Goal: Task Accomplishment & Management: Complete application form

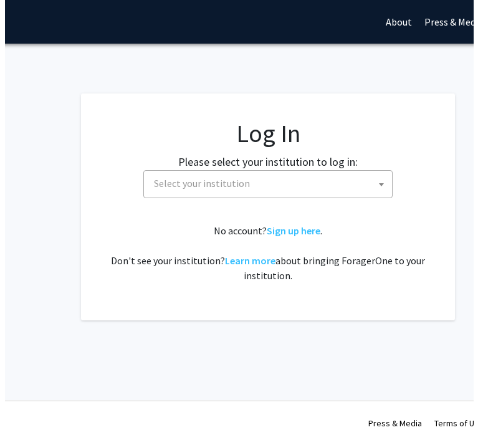
scroll to position [0, 111]
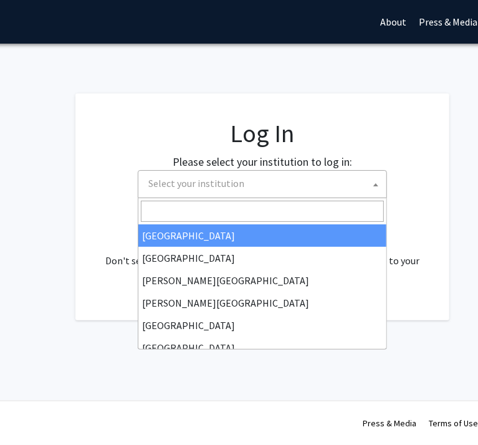
click at [257, 190] on span "Select your institution" at bounding box center [264, 184] width 243 height 26
select select "34"
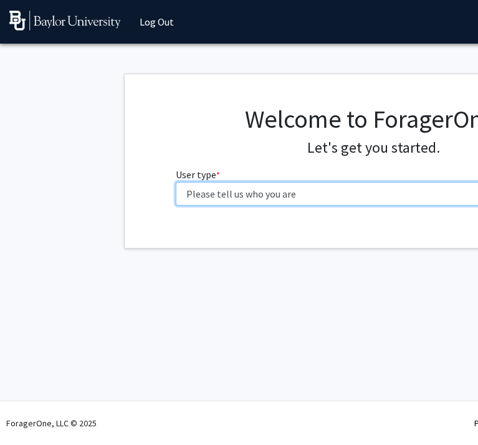
click at [262, 192] on select "Please tell us who you are Undergraduate Student Master's Student Doctoral Cand…" at bounding box center [374, 194] width 397 height 24
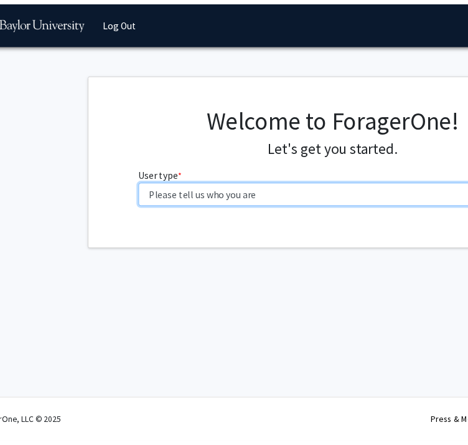
scroll to position [0, 36]
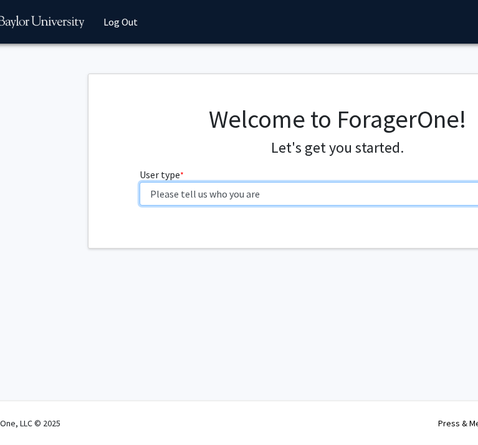
click at [262, 192] on select "Please tell us who you are Undergraduate Student Master's Student Doctoral Cand…" at bounding box center [338, 194] width 397 height 24
select select "1: undergrad"
click at [140, 182] on select "Please tell us who you are Undergraduate Student Master's Student Doctoral Cand…" at bounding box center [338, 194] width 397 height 24
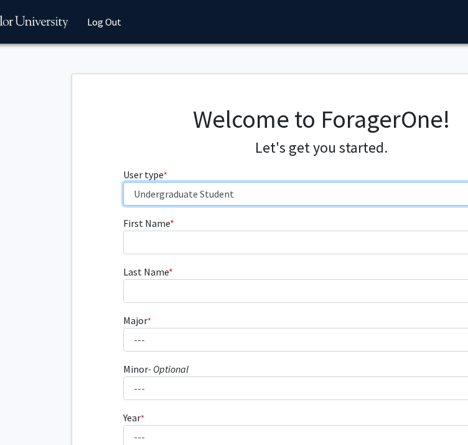
scroll to position [0, 54]
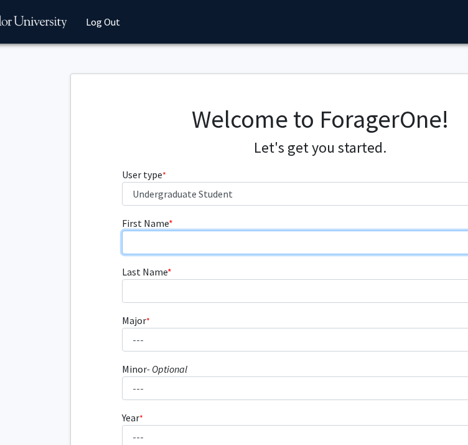
click at [289, 250] on input "First Name * required" at bounding box center [320, 242] width 397 height 24
type input "Alexander"
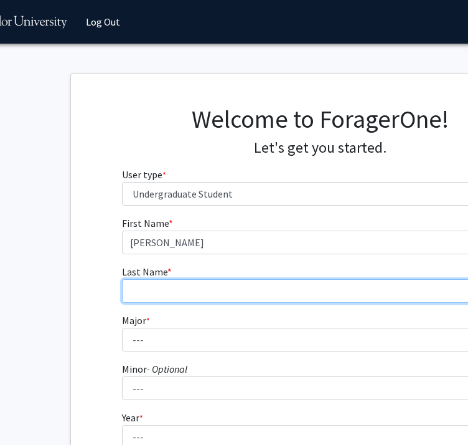
click at [248, 287] on input "Last Name * required" at bounding box center [320, 291] width 397 height 24
type input "Borrillo"
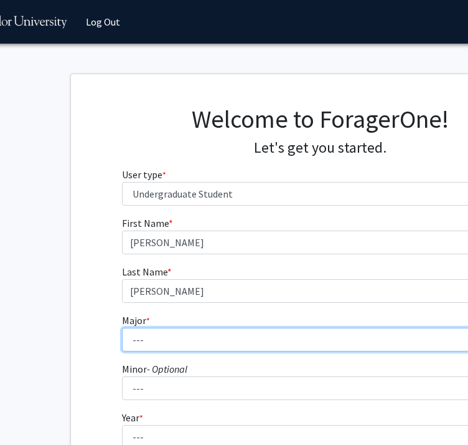
click at [224, 341] on select "--- Accounting American Studies Anthropology Apparel Design & Product Developme…" at bounding box center [320, 340] width 397 height 24
select select "16: 2681"
click at [122, 328] on select "--- Accounting American Studies Anthropology Apparel Design & Product Developme…" at bounding box center [320, 340] width 397 height 24
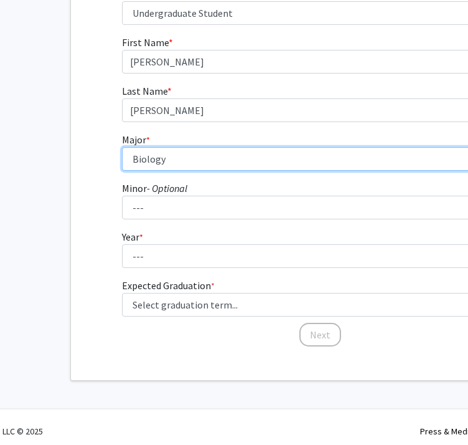
scroll to position [188, 54]
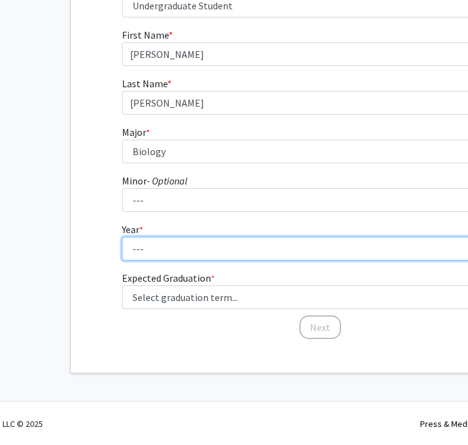
click at [221, 252] on select "--- First-year Sophomore Junior Senior Postbaccalaureate Certificate" at bounding box center [320, 249] width 397 height 24
select select "3: junior"
click at [122, 237] on select "--- First-year Sophomore Junior Senior Postbaccalaureate Certificate" at bounding box center [320, 249] width 397 height 24
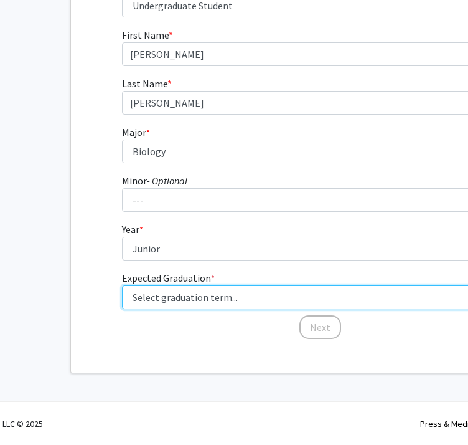
click at [215, 287] on select "Select graduation term... Spring 2025 Summer 2025 Fall 2025 Winter 2025 Spring …" at bounding box center [320, 297] width 397 height 24
select select "9: spring_2027"
click at [122, 285] on select "Select graduation term... Spring 2025 Summer 2025 Fall 2025 Winter 2025 Spring …" at bounding box center [320, 297] width 397 height 24
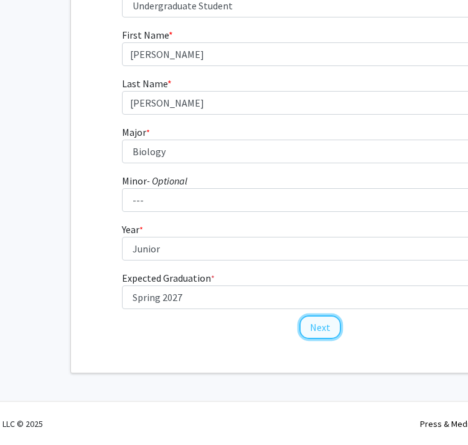
click at [315, 318] on button "Next" at bounding box center [321, 327] width 42 height 24
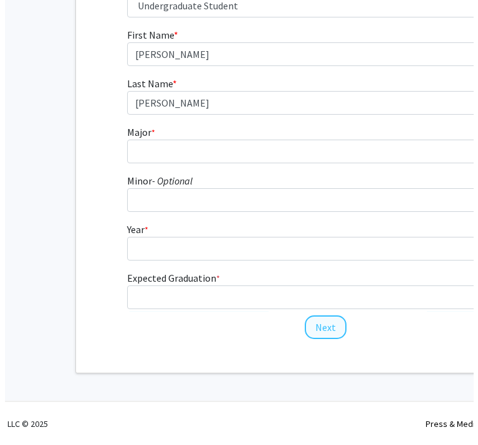
scroll to position [0, 54]
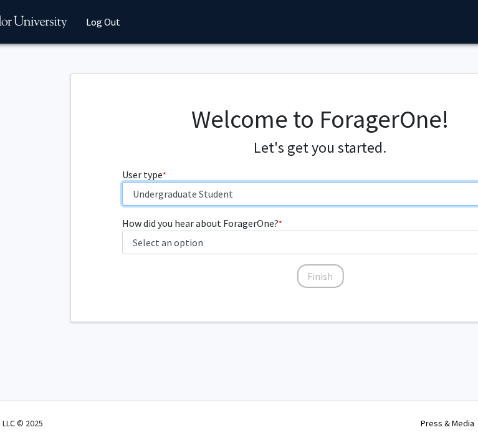
click at [204, 197] on select "Please tell us who you are Undergraduate Student Master's Student Doctoral Cand…" at bounding box center [320, 194] width 397 height 24
click at [122, 182] on select "Please tell us who you are Undergraduate Student Master's Student Doctoral Cand…" at bounding box center [320, 194] width 397 height 24
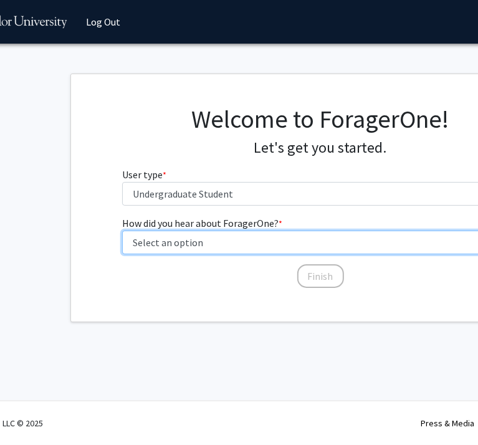
click at [206, 242] on select "Select an option Peer/student recommendation Faculty/staff recommendation Unive…" at bounding box center [320, 242] width 397 height 24
select select "3: university_website"
click at [122, 230] on select "Select an option Peer/student recommendation Faculty/staff recommendation Unive…" at bounding box center [320, 242] width 397 height 24
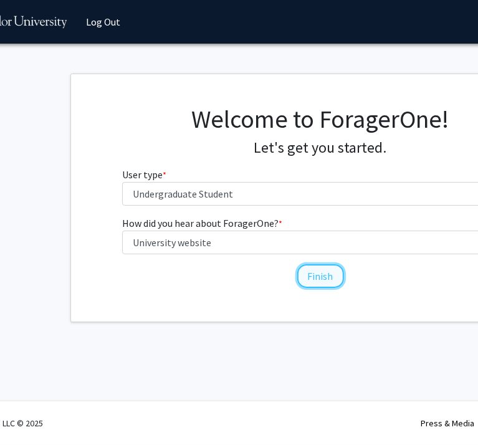
click at [316, 275] on button "Finish" at bounding box center [320, 276] width 47 height 24
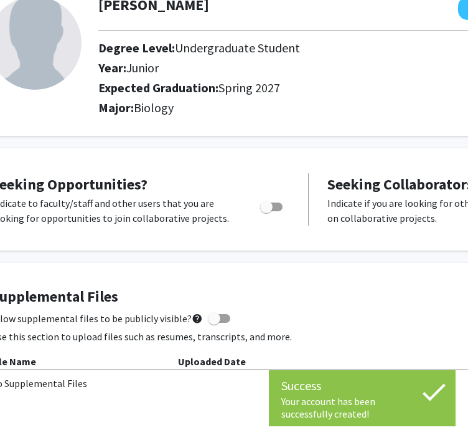
scroll to position [86, 62]
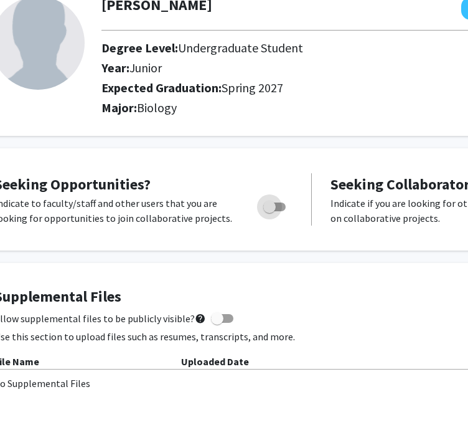
click at [277, 204] on span "Toggle" at bounding box center [274, 206] width 22 height 9
click at [270, 211] on input "Are you actively seeking opportunities?" at bounding box center [269, 211] width 1 height 1
checkbox input "true"
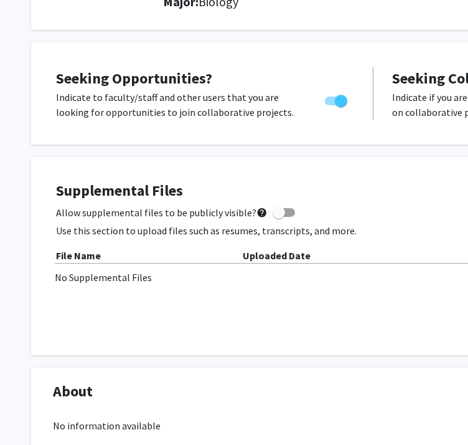
scroll to position [167, 0]
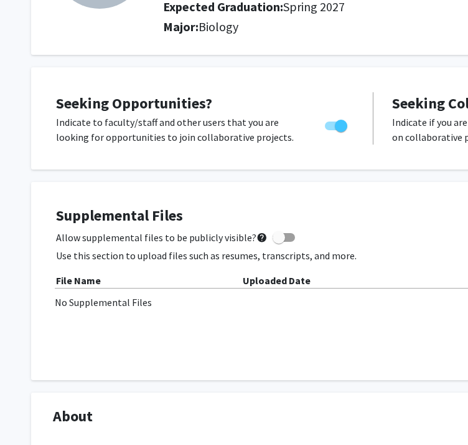
click at [282, 237] on span at bounding box center [284, 237] width 22 height 9
click at [279, 242] on input "Allow supplemental files to be publicly visible? help" at bounding box center [278, 242] width 1 height 1
checkbox input "true"
click at [102, 302] on div "No Supplemental Files" at bounding box center [374, 302] width 638 height 15
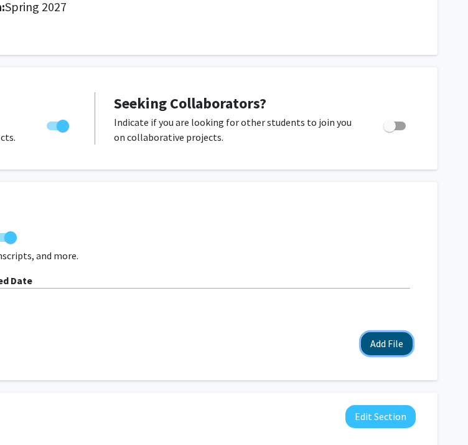
click at [397, 343] on button "Add File" at bounding box center [387, 343] width 52 height 23
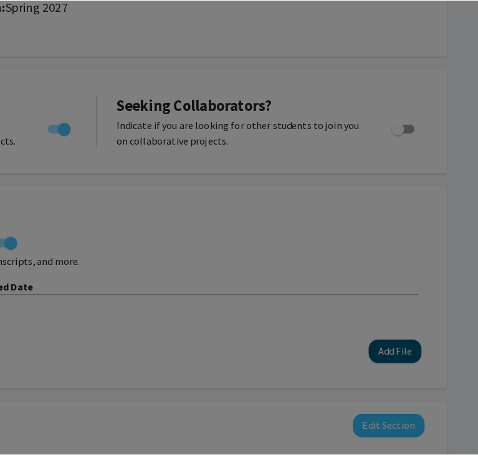
scroll to position [167, 269]
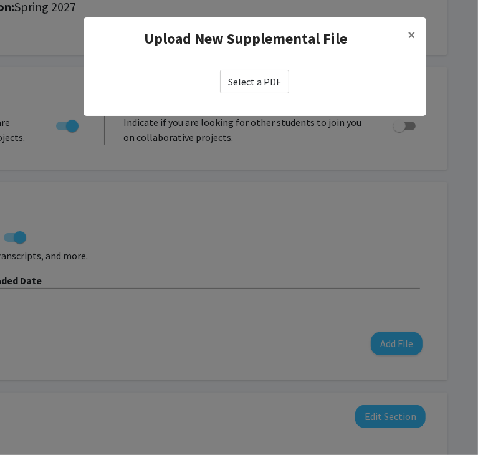
click at [254, 82] on label "Select a PDF" at bounding box center [254, 82] width 69 height 24
click at [0, 0] on input "Select a PDF" at bounding box center [0, 0] width 0 height 0
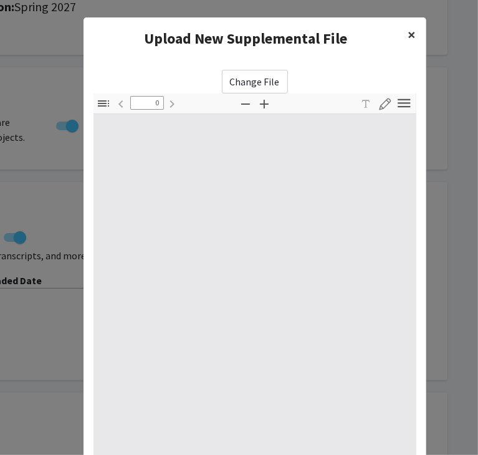
click at [411, 36] on button "×" at bounding box center [412, 34] width 28 height 35
type input "1"
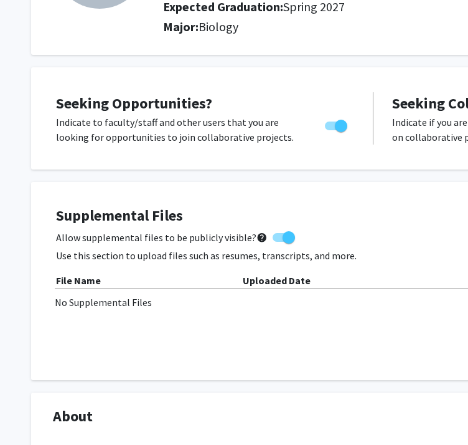
scroll to position [167, 279]
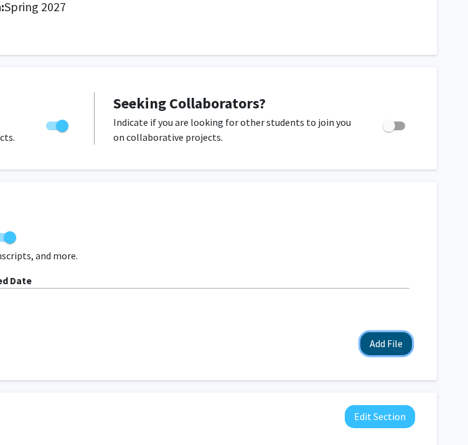
click at [376, 340] on button "Add File" at bounding box center [387, 343] width 52 height 23
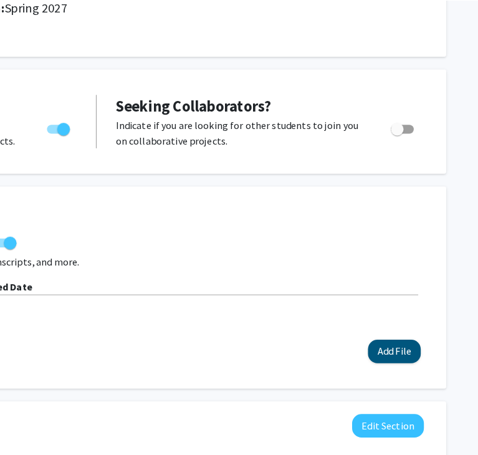
scroll to position [167, 269]
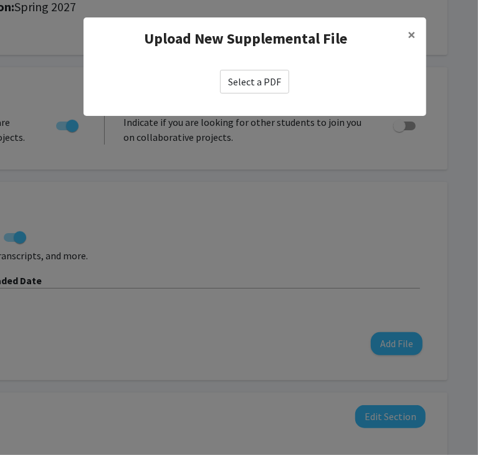
click at [237, 86] on label "Select a PDF" at bounding box center [254, 82] width 69 height 24
click at [0, 0] on input "Select a PDF" at bounding box center [0, 0] width 0 height 0
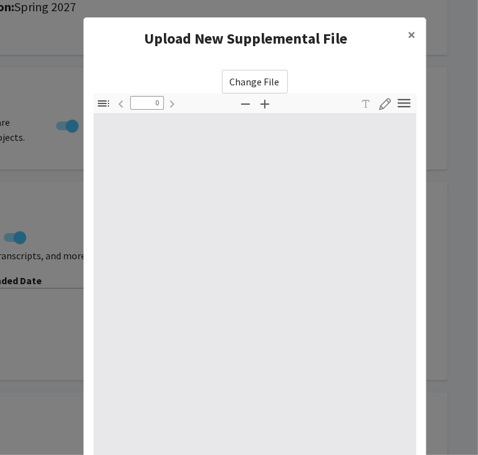
type input "1"
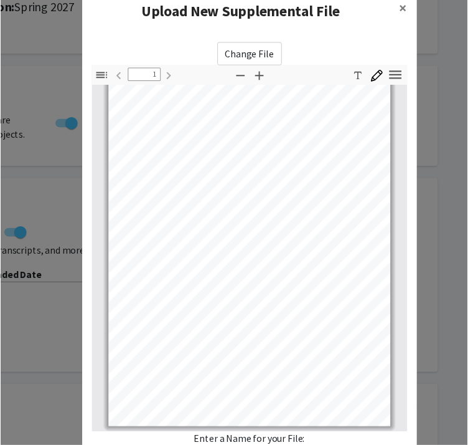
scroll to position [0, 0]
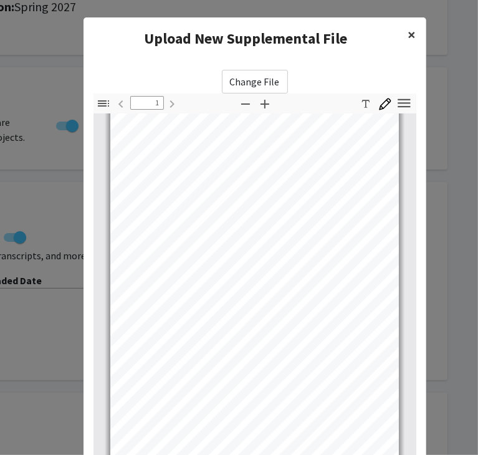
click at [408, 35] on span "×" at bounding box center [412, 34] width 8 height 19
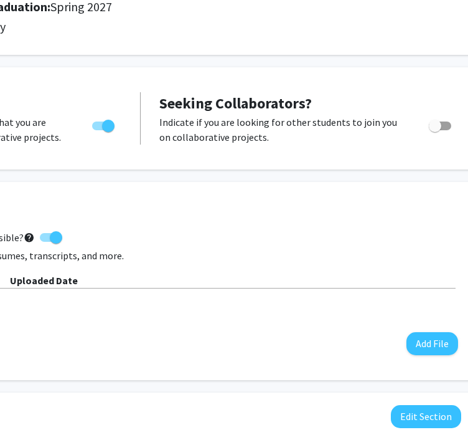
scroll to position [167, 279]
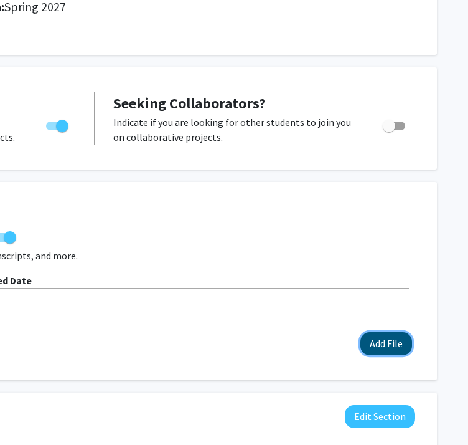
click at [375, 332] on button "Add File" at bounding box center [387, 343] width 52 height 23
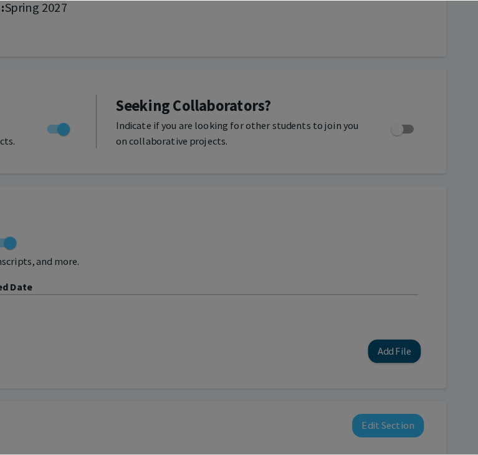
scroll to position [167, 269]
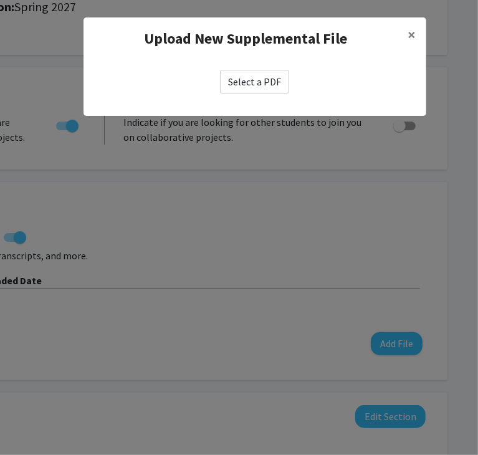
click at [243, 80] on label "Select a PDF" at bounding box center [254, 82] width 69 height 24
click at [0, 0] on input "Select a PDF" at bounding box center [0, 0] width 0 height 0
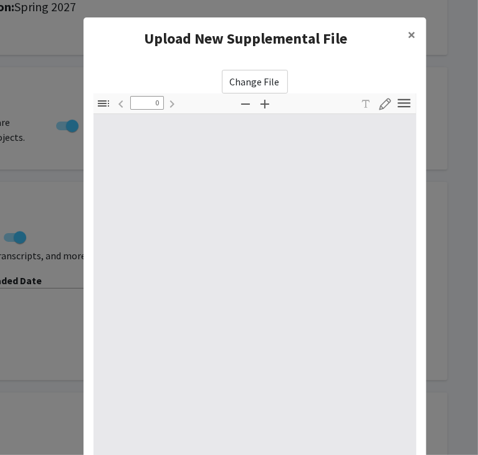
type input "1"
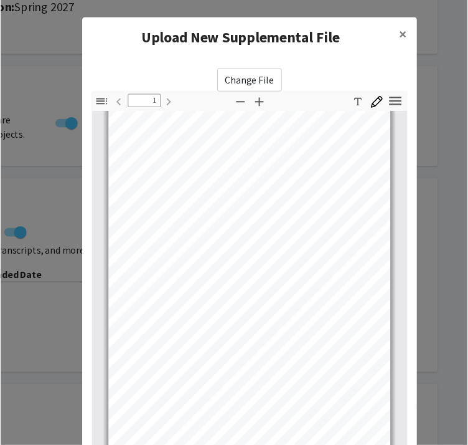
scroll to position [135, 0]
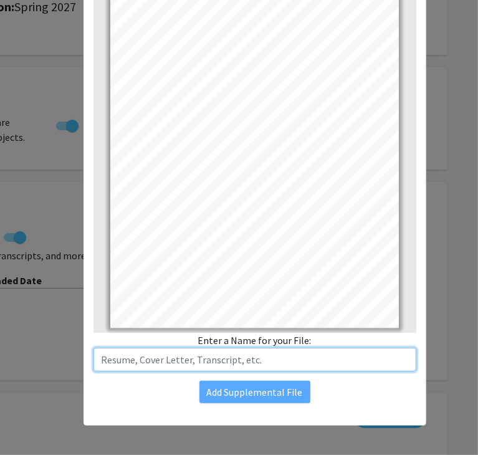
click at [254, 351] on input "text" at bounding box center [254, 360] width 323 height 24
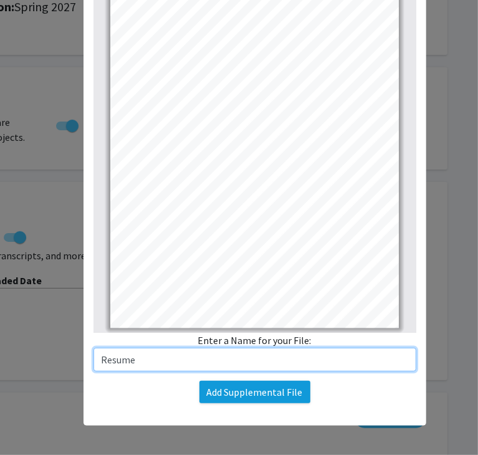
type input "Resume"
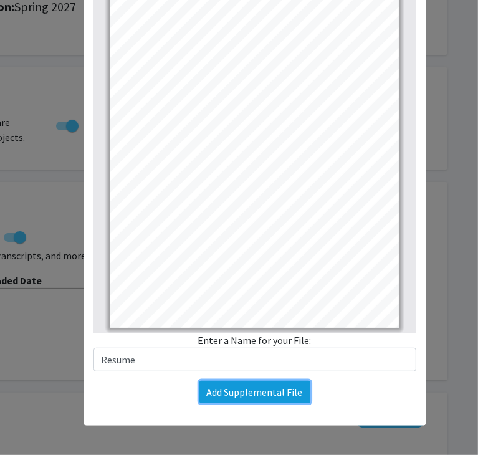
click at [261, 384] on button "Add Supplemental File" at bounding box center [254, 392] width 111 height 22
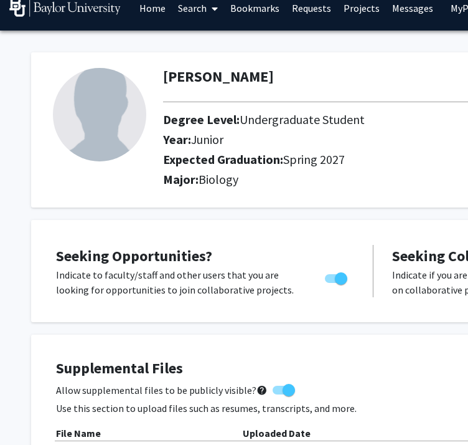
scroll to position [0, 0]
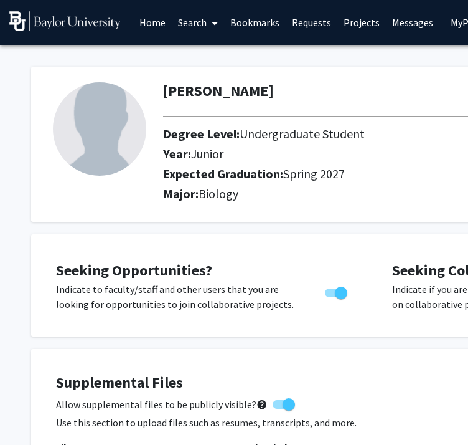
click at [311, 24] on link "Requests" at bounding box center [312, 23] width 52 height 44
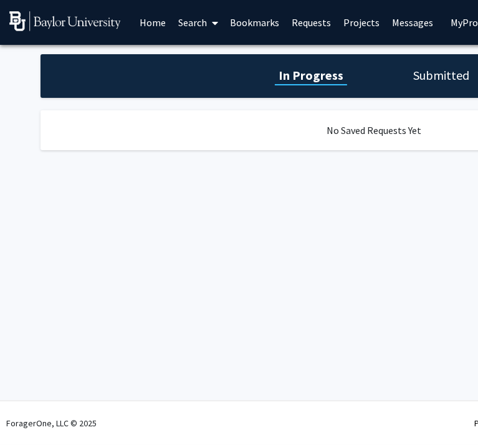
click at [263, 26] on link "Bookmarks" at bounding box center [255, 23] width 62 height 44
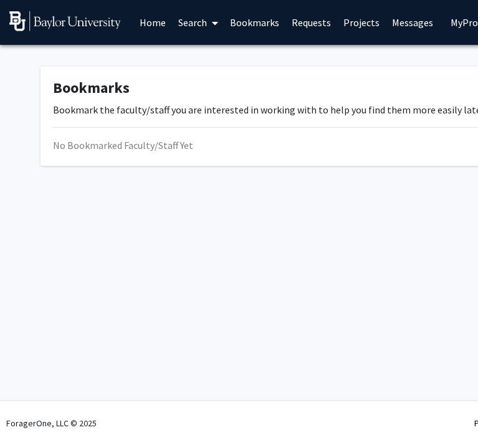
click at [159, 26] on link "Home" at bounding box center [152, 23] width 39 height 44
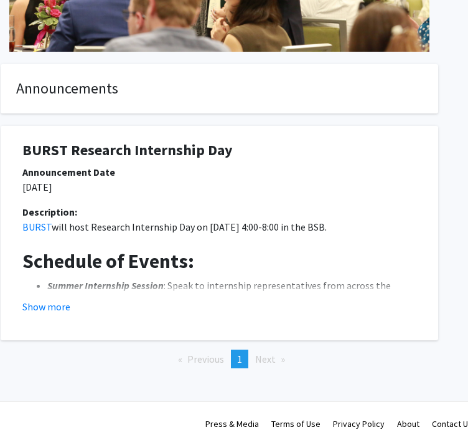
scroll to position [288, 271]
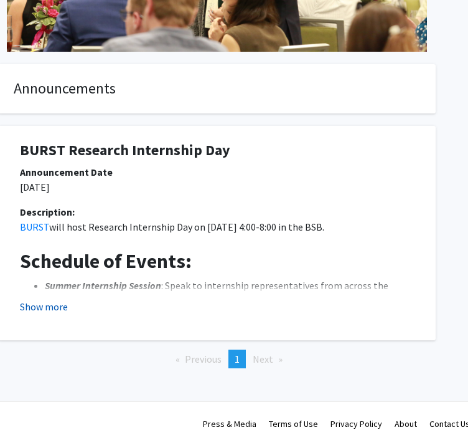
click at [47, 311] on button "Show more" at bounding box center [44, 306] width 48 height 15
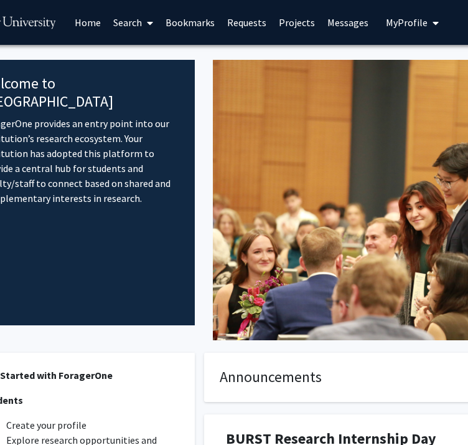
scroll to position [0, 65]
click at [286, 13] on link "Projects" at bounding box center [297, 23] width 49 height 44
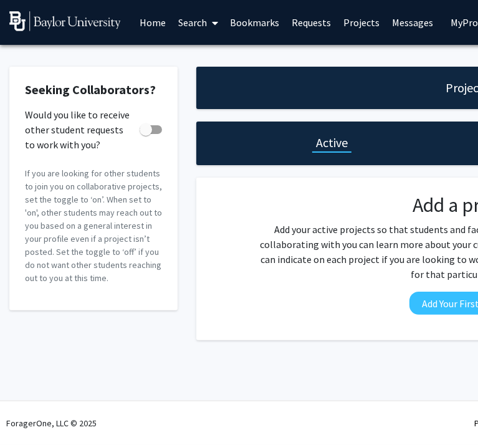
click at [159, 21] on link "Home" at bounding box center [152, 23] width 39 height 44
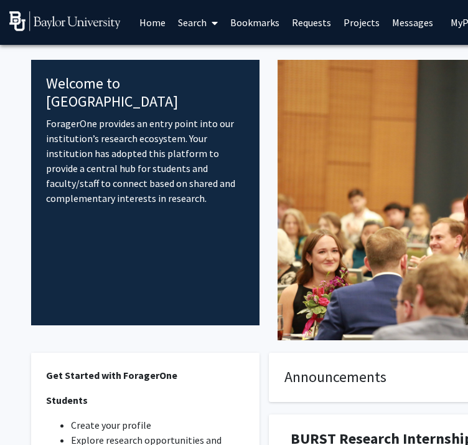
click at [199, 23] on link "Search" at bounding box center [198, 23] width 52 height 44
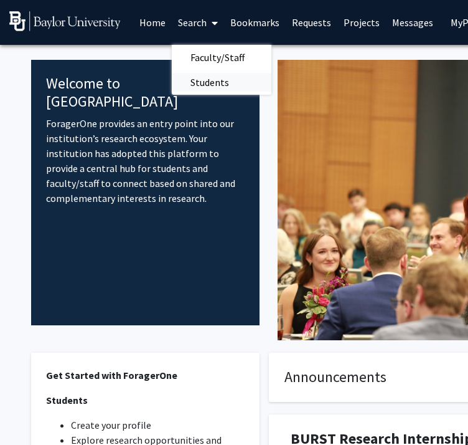
click at [211, 82] on span "Students" at bounding box center [210, 82] width 76 height 25
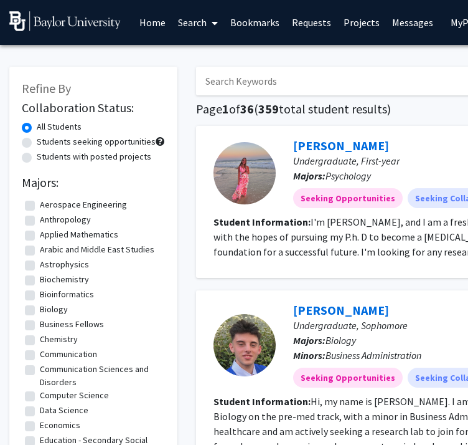
click at [192, 25] on link "Search" at bounding box center [198, 23] width 52 height 44
click at [203, 55] on span "Faculty/Staff" at bounding box center [218, 57] width 92 height 25
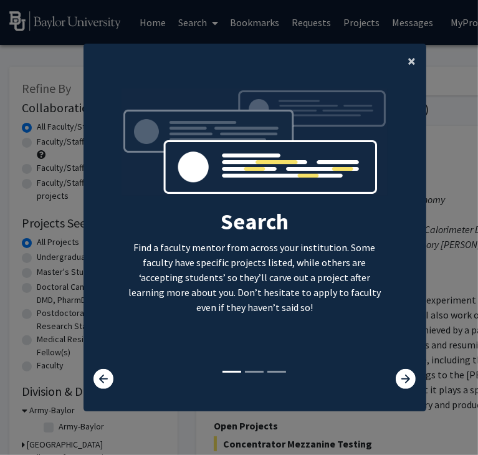
click at [409, 58] on span "×" at bounding box center [412, 60] width 8 height 19
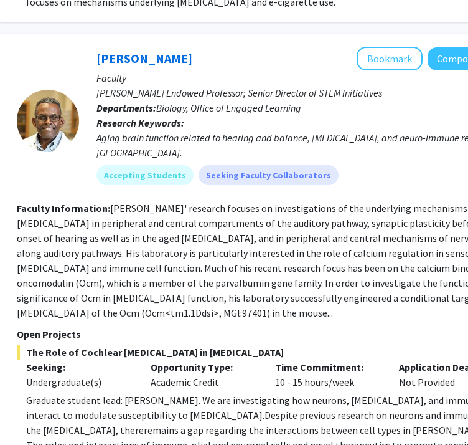
scroll to position [2142, 197]
